Goal: Book appointment/travel/reservation

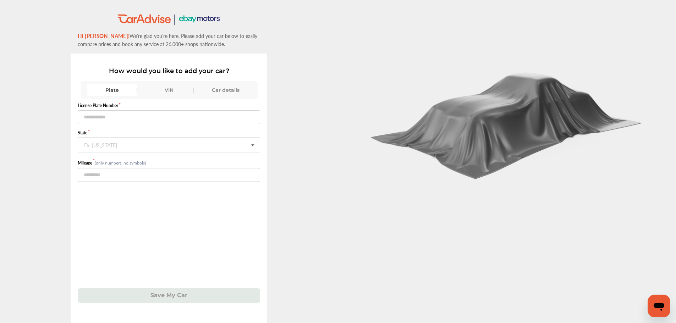
click at [164, 85] on div "VIN" at bounding box center [169, 89] width 50 height 11
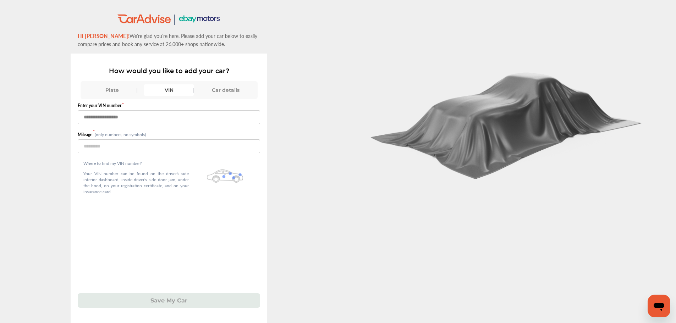
click at [169, 115] on input "text" at bounding box center [169, 117] width 182 height 14
paste input "**********"
type input "**********"
click at [165, 146] on input "number" at bounding box center [169, 147] width 182 height 14
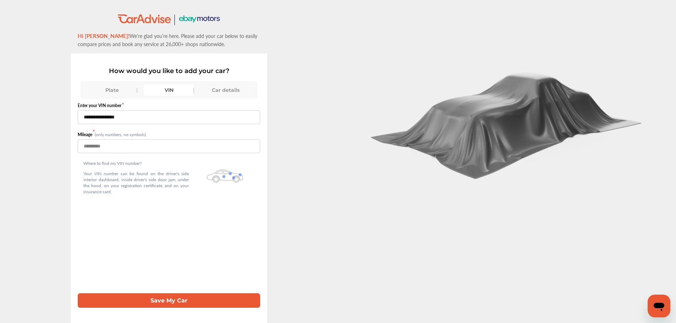
type input "*****"
click at [184, 304] on button "Save My Car" at bounding box center [169, 301] width 182 height 15
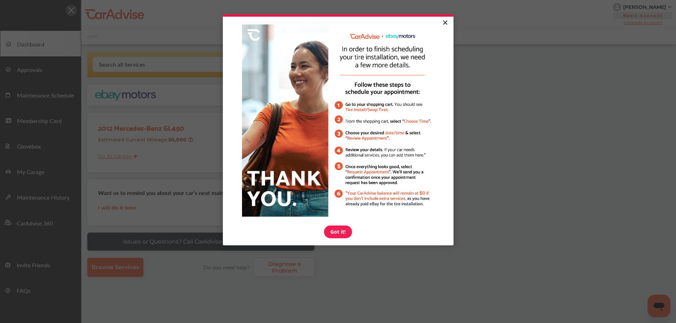
click at [443, 23] on link "×" at bounding box center [445, 23] width 12 height 13
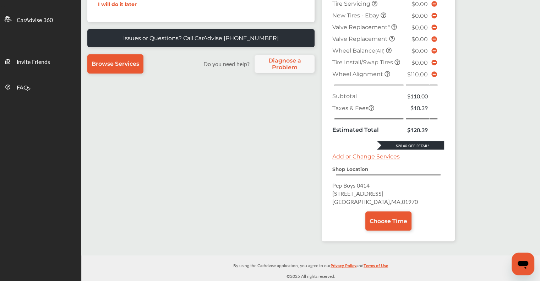
scroll to position [217, 0]
click at [383, 218] on span "Choose Time" at bounding box center [389, 221] width 38 height 7
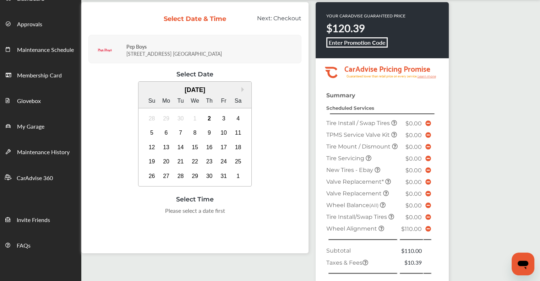
scroll to position [142, 0]
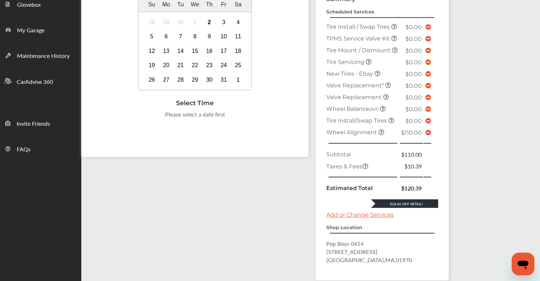
click at [429, 135] on icon at bounding box center [428, 133] width 6 height 6
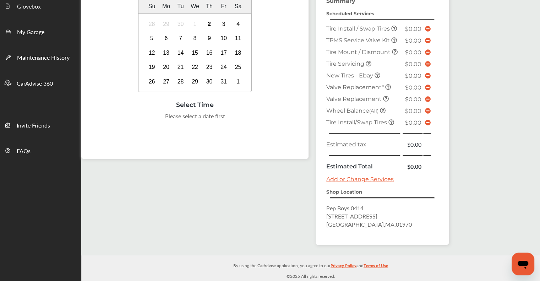
scroll to position [137, 0]
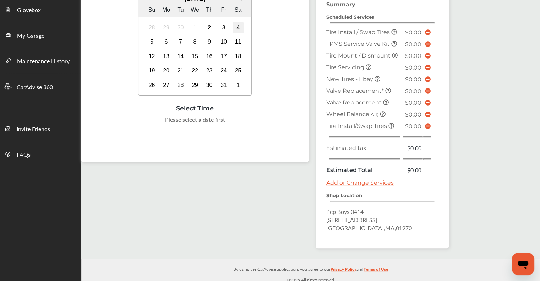
click at [238, 28] on div "4" at bounding box center [238, 27] width 11 height 11
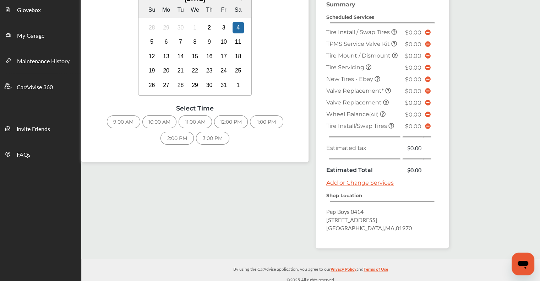
click at [128, 119] on div "9:00 AM" at bounding box center [123, 121] width 33 height 13
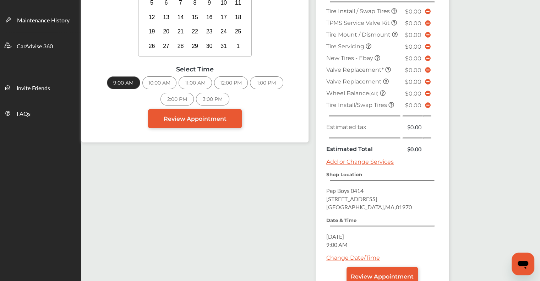
scroll to position [224, 0]
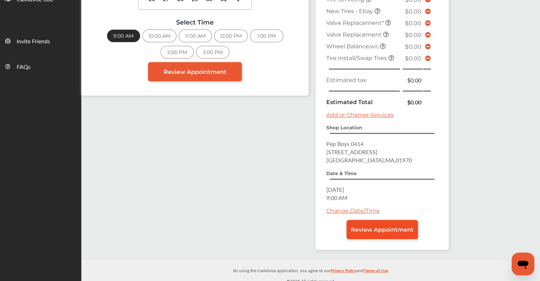
click at [389, 227] on span "Review Appointment" at bounding box center [382, 229] width 63 height 7
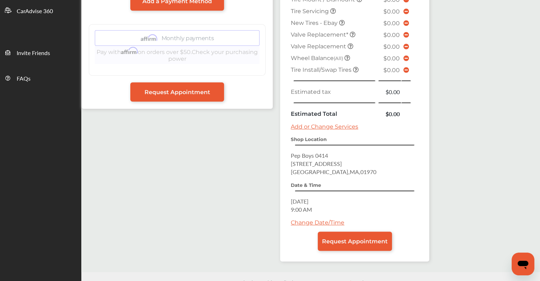
scroll to position [213, 0]
click at [362, 238] on span "Request Appointment" at bounding box center [355, 241] width 66 height 7
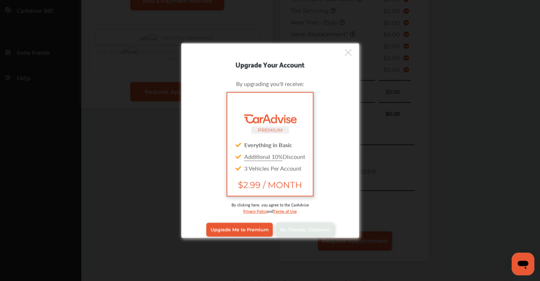
click at [302, 219] on div "Upgrade Me to Premium No Thanks, Continue" at bounding box center [270, 229] width 168 height 28
click at [302, 228] on span "No Thanks, Continue" at bounding box center [304, 229] width 49 height 5
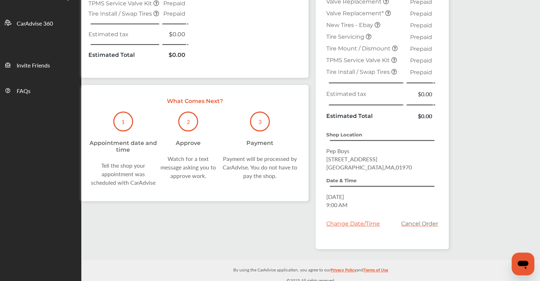
scroll to position [200, 0]
